Goal: Task Accomplishment & Management: Manage account settings

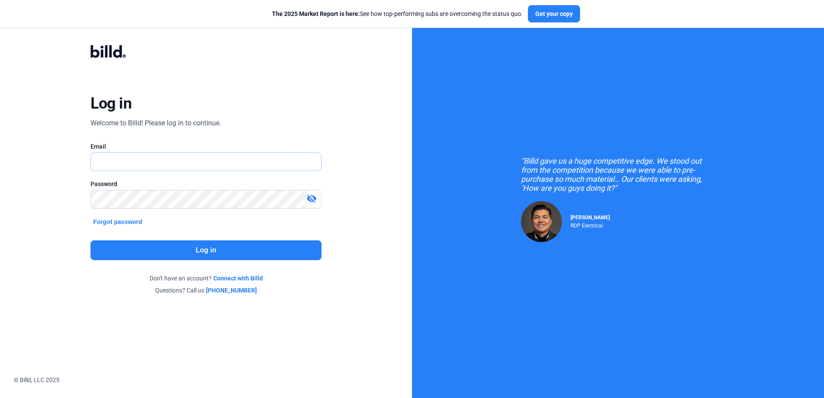
type input "[PERSON_NAME][EMAIL_ADDRESS][DOMAIN_NAME]"
click at [179, 252] on button "Log in" at bounding box center [206, 251] width 231 height 20
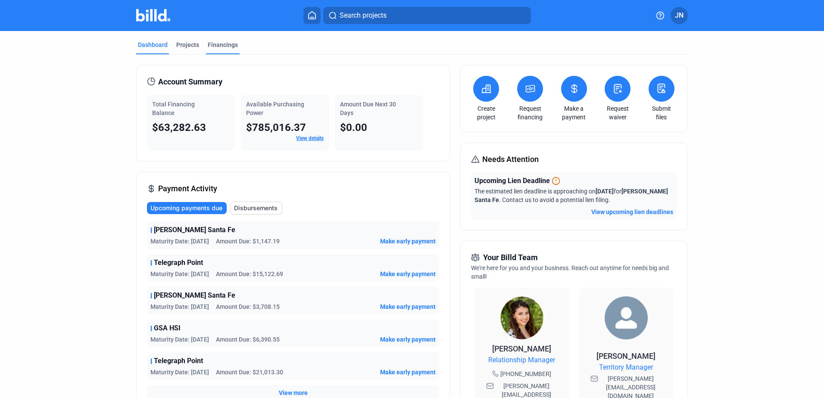
click at [214, 43] on div "Financings" at bounding box center [223, 45] width 30 height 9
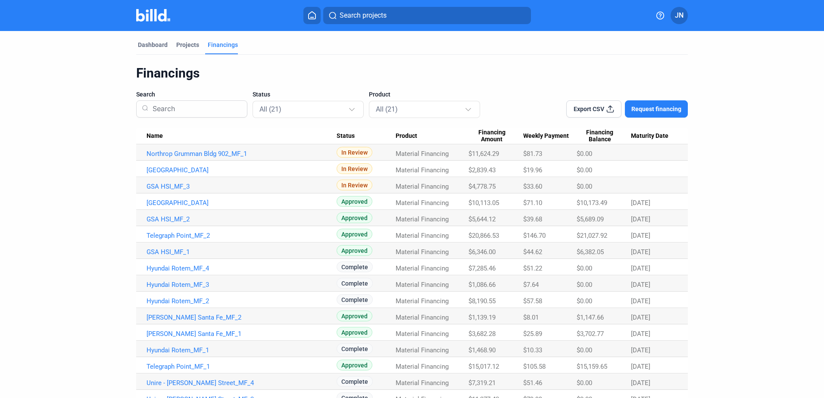
scroll to position [43, 0]
